Goal: Task Accomplishment & Management: Manage account settings

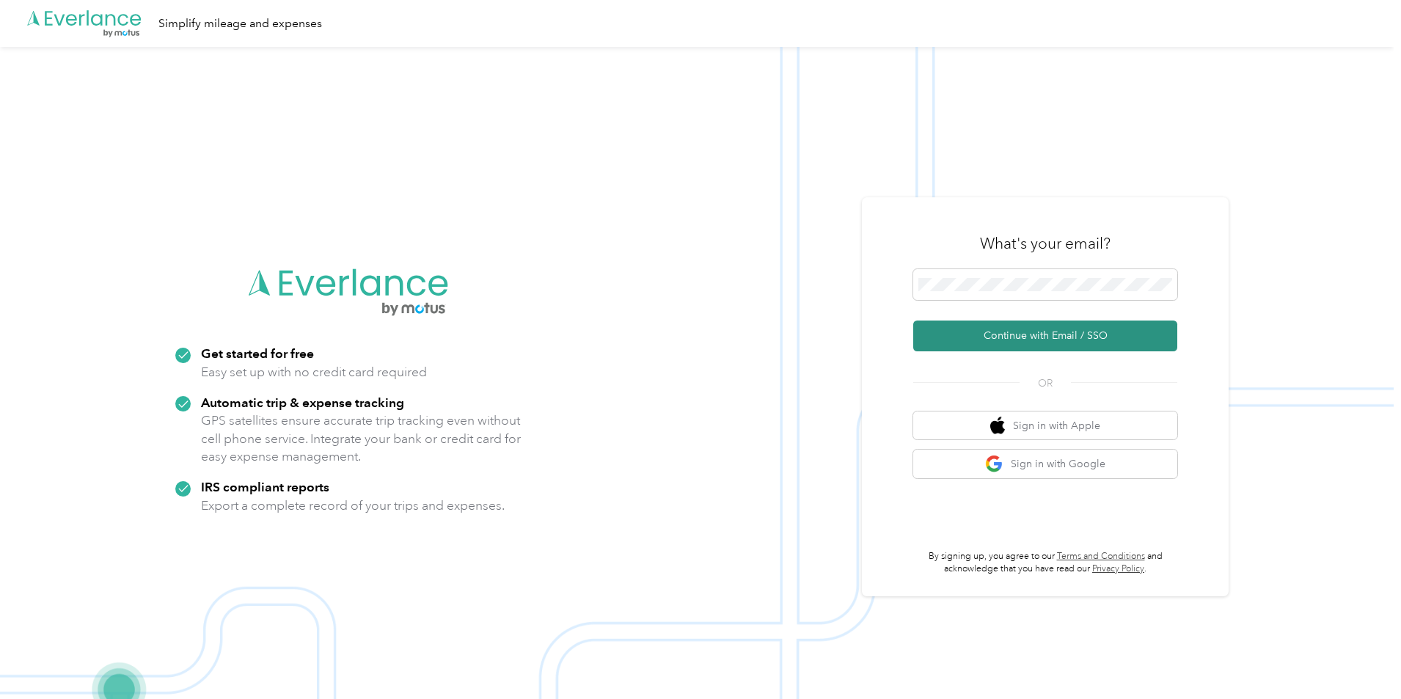
click at [1034, 331] on button "Continue with Email / SSO" at bounding box center [1045, 336] width 264 height 31
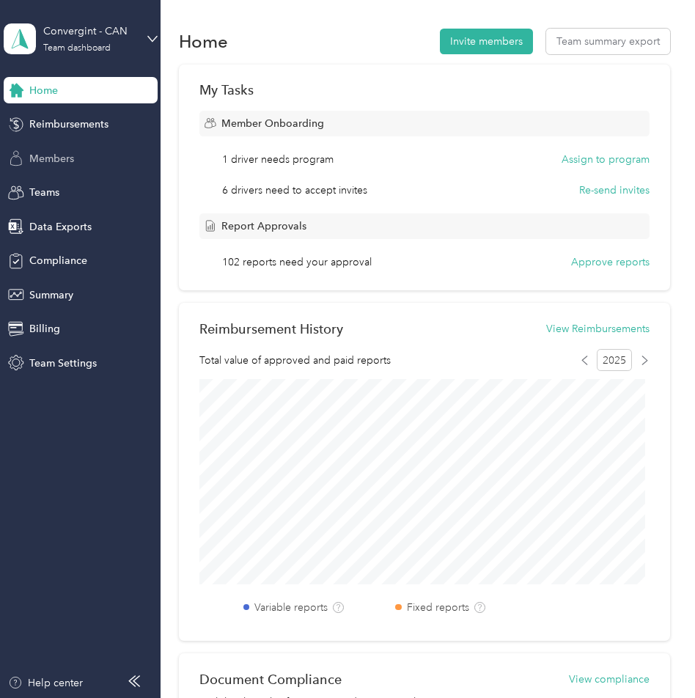
click at [54, 156] on span "Members" at bounding box center [51, 158] width 45 height 15
